Goal: Navigation & Orientation: Go to known website

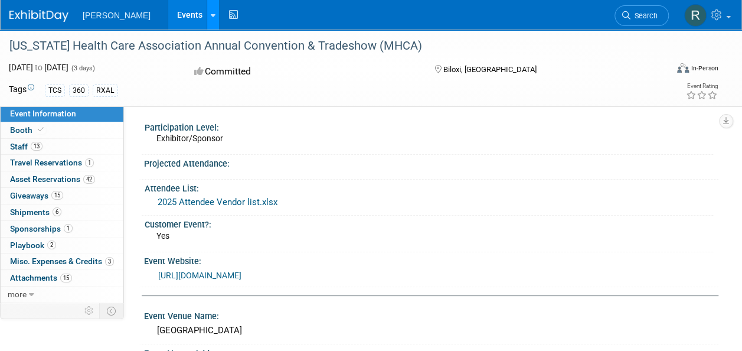
click at [211, 19] on div at bounding box center [213, 15] width 5 height 12
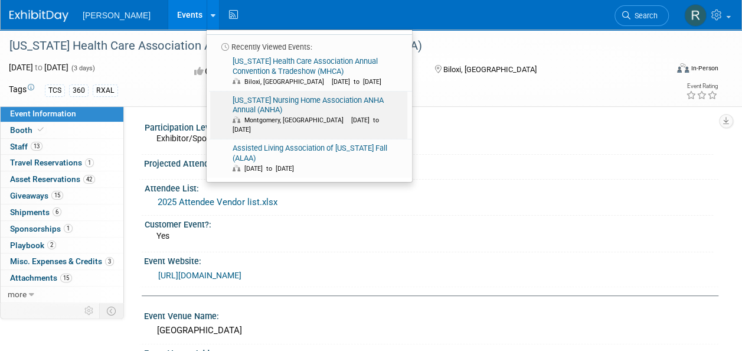
click at [210, 92] on link "[US_STATE] Nursing Home Association ANHA Annual (ANHA) [GEOGRAPHIC_DATA], AL [D…" at bounding box center [308, 116] width 197 height 48
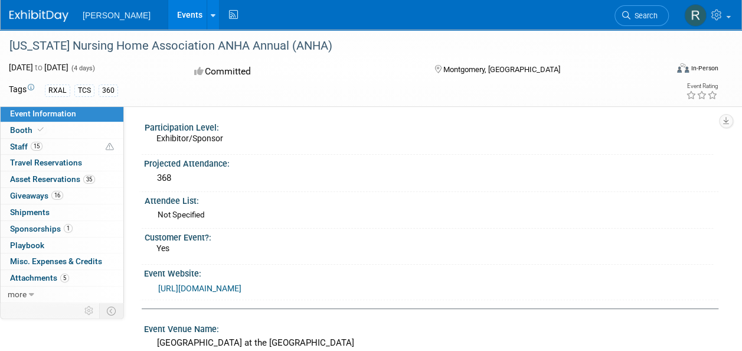
click at [188, 289] on link "[URL][DOMAIN_NAME]" at bounding box center [199, 287] width 83 height 9
